Goal: Information Seeking & Learning: Learn about a topic

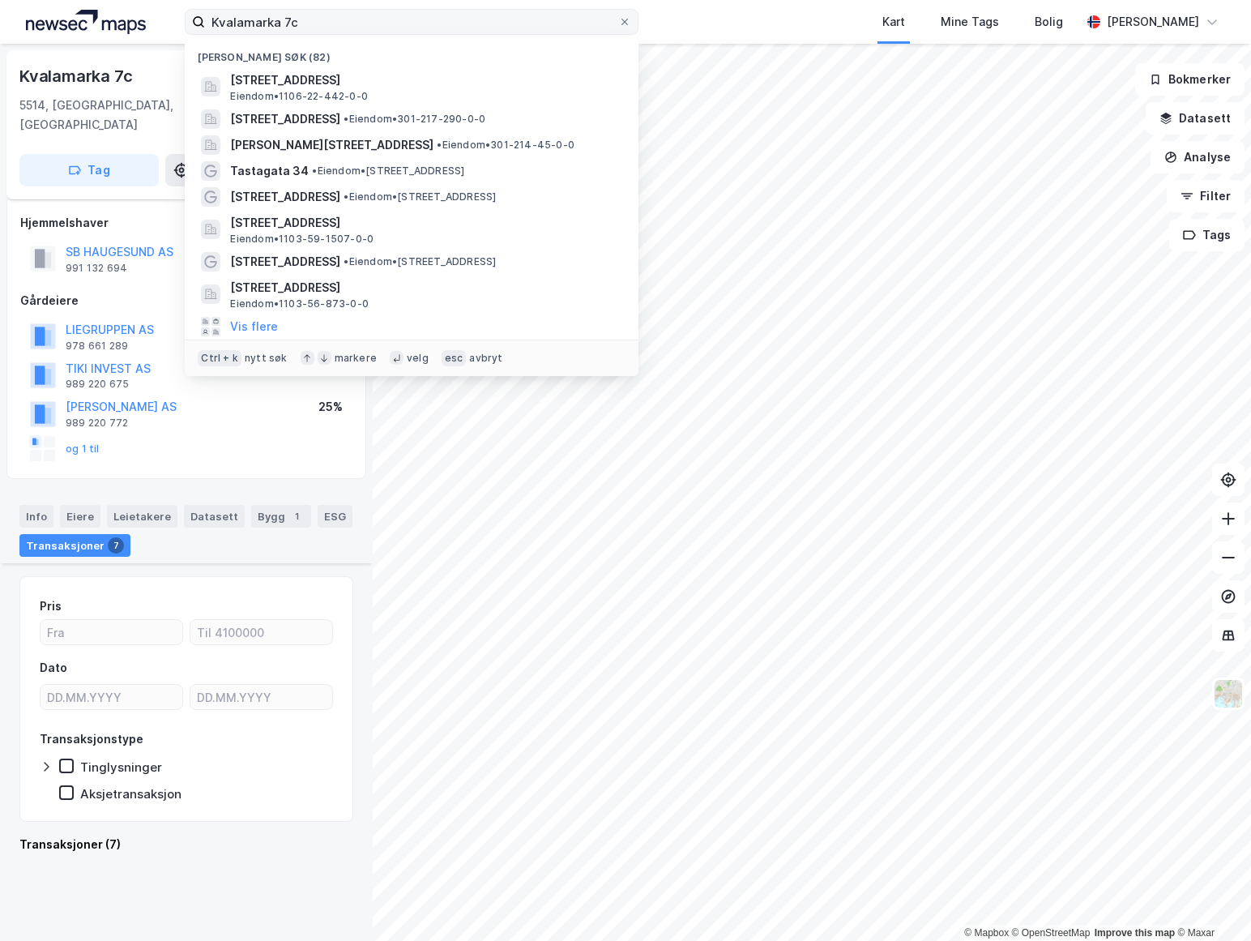
scroll to position [1170, 0]
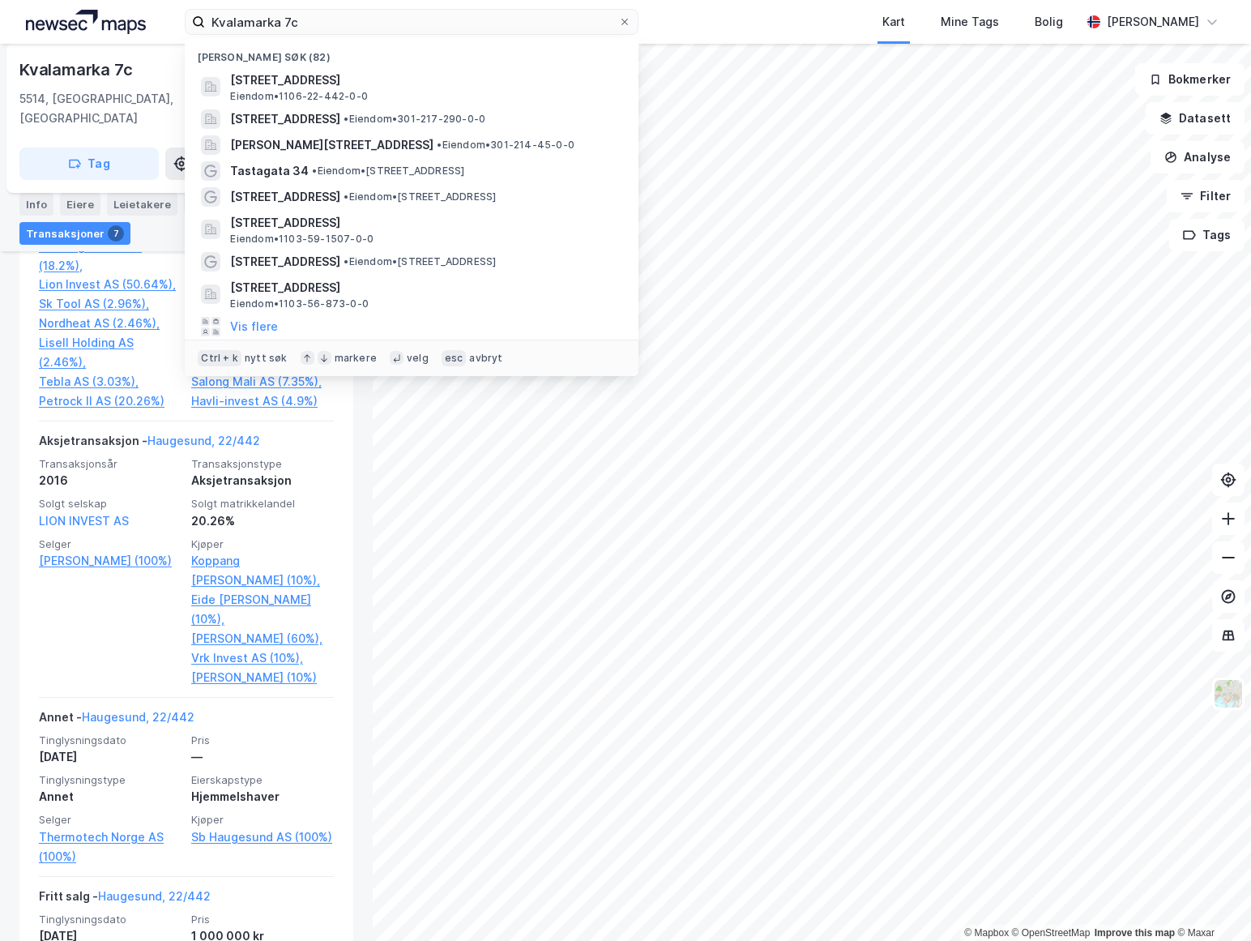
click at [148, 32] on div "Kvalamarka 7c Nylige søk (82) [STREET_ADDRESS], HAUGESUND Eiendom • 1106-22-442…" at bounding box center [625, 22] width 1251 height 44
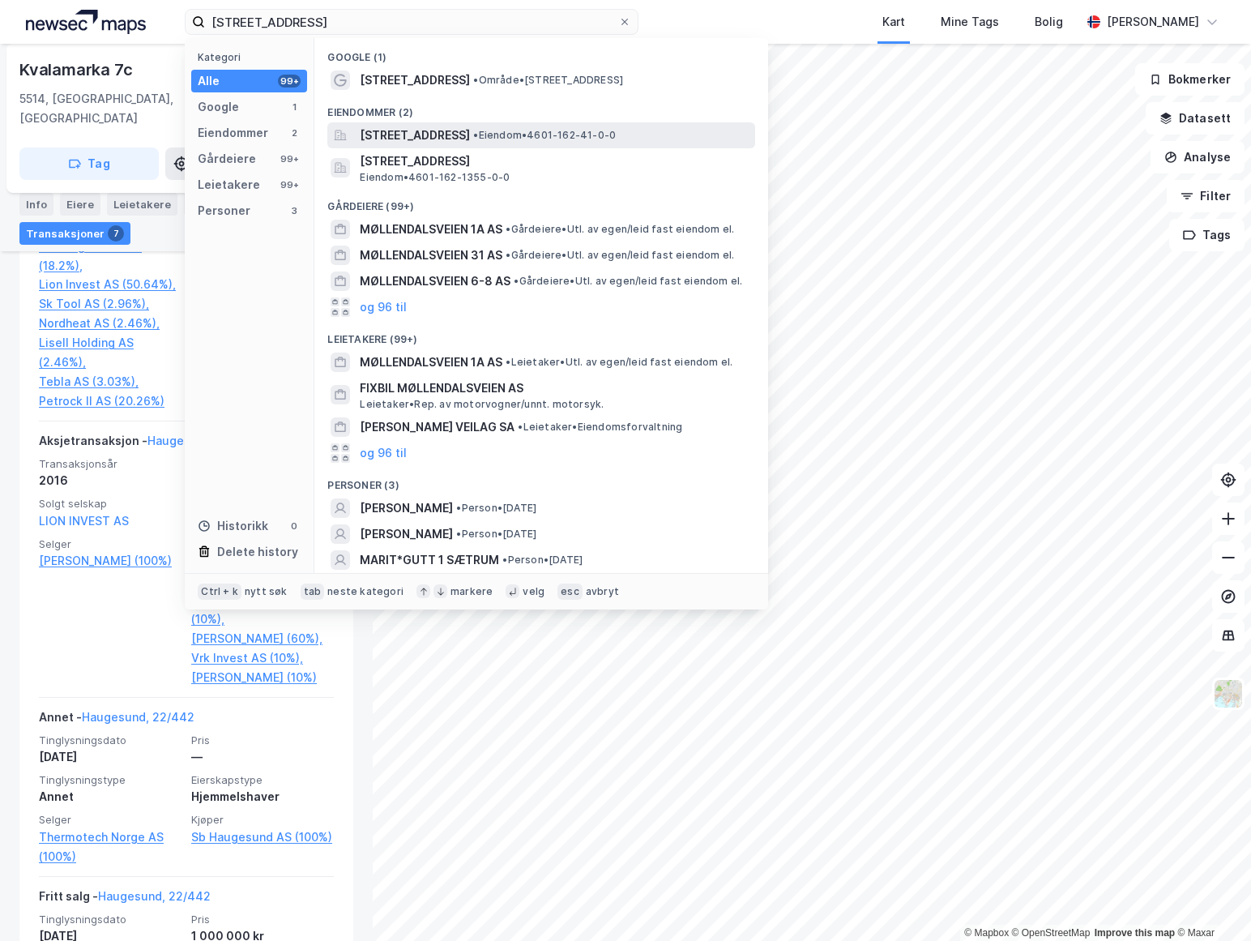
type input "[STREET_ADDRESS]"
click at [470, 138] on span "[STREET_ADDRESS]" at bounding box center [415, 135] width 110 height 19
